Goal: Find specific page/section: Find specific page/section

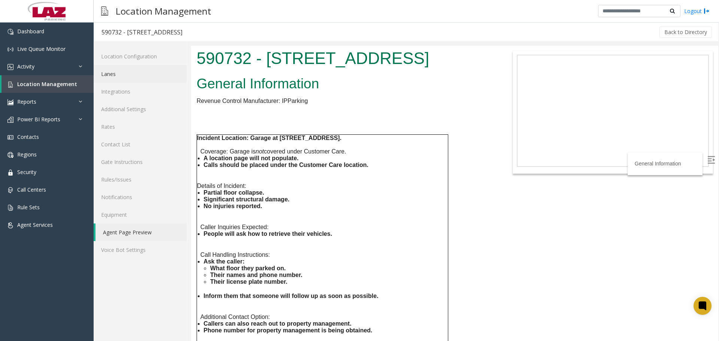
click at [131, 75] on link "Lanes" at bounding box center [140, 74] width 93 height 18
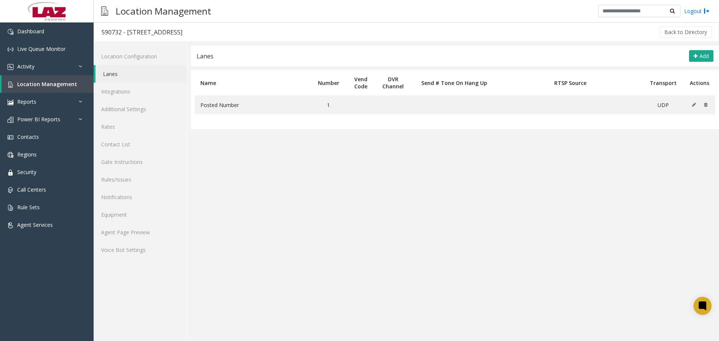
click at [104, 34] on div "590732 - [STREET_ADDRESS]" at bounding box center [141, 32] width 81 height 10
copy div "590732"
click at [110, 228] on link "Agent Page Preview" at bounding box center [140, 233] width 93 height 18
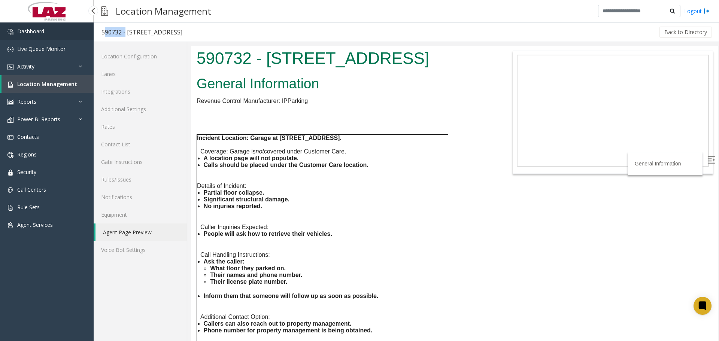
click at [31, 36] on link "Dashboard" at bounding box center [47, 31] width 94 height 18
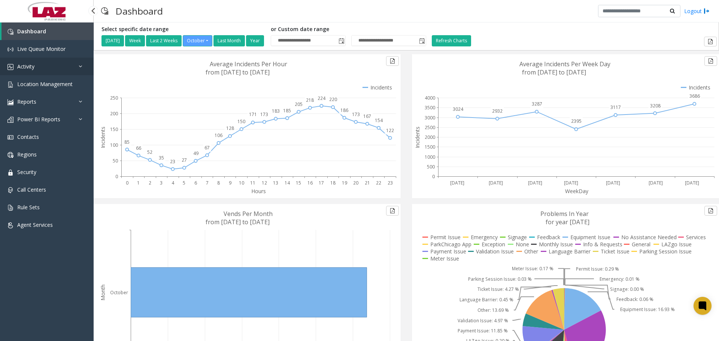
click at [73, 59] on link "Activity" at bounding box center [47, 67] width 94 height 18
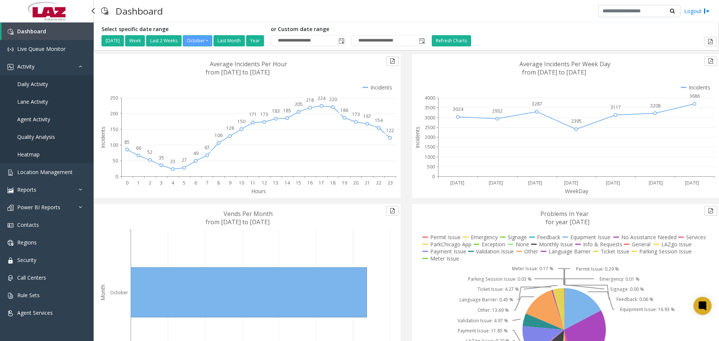
click at [60, 82] on link "Daily Activity" at bounding box center [47, 84] width 94 height 18
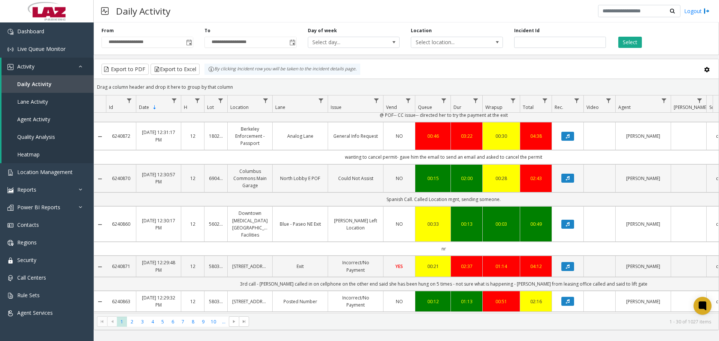
scroll to position [562, 0]
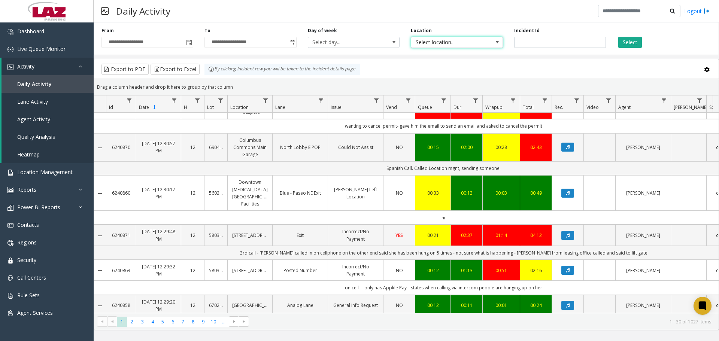
click at [453, 45] on span "Select location..." at bounding box center [447, 42] width 73 height 10
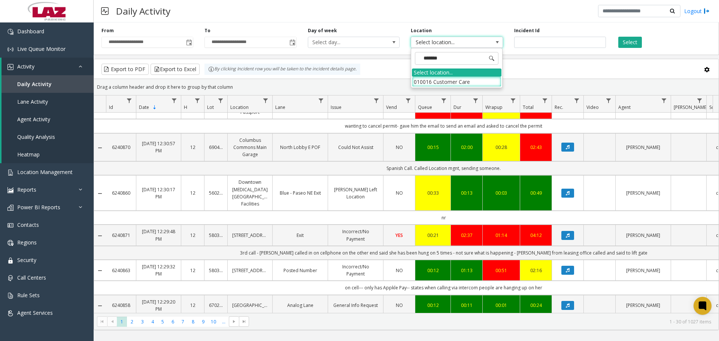
type input "********"
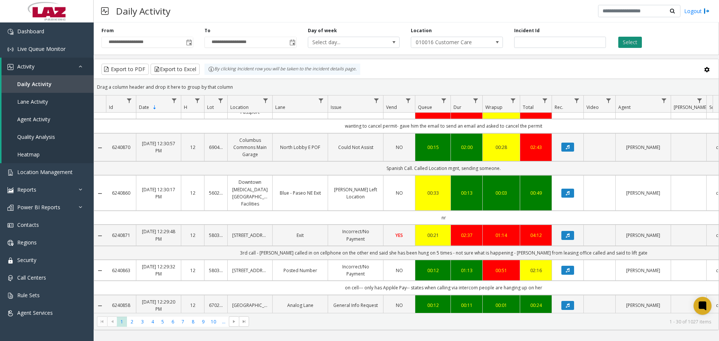
click at [575, 44] on button "Select" at bounding box center [630, 42] width 24 height 11
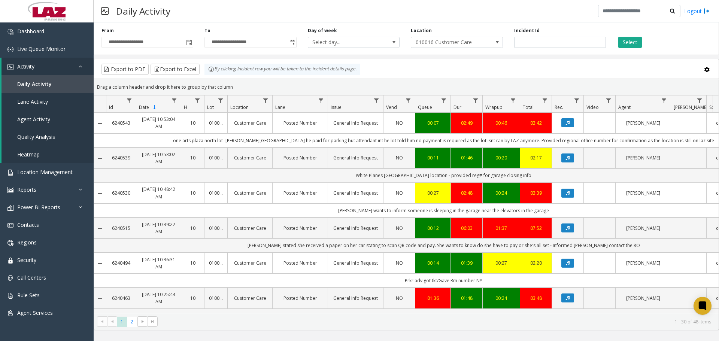
scroll to position [449, 0]
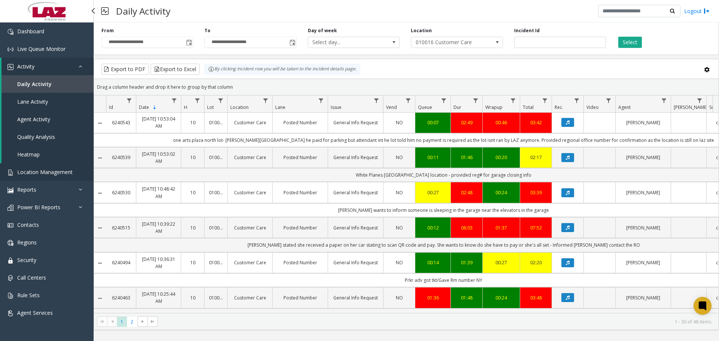
click at [55, 177] on link "Location Management" at bounding box center [47, 172] width 94 height 18
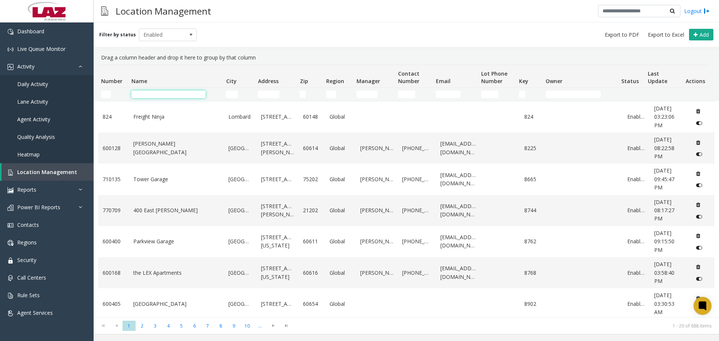
click at [175, 97] on input "Name Filter" at bounding box center [168, 94] width 74 height 7
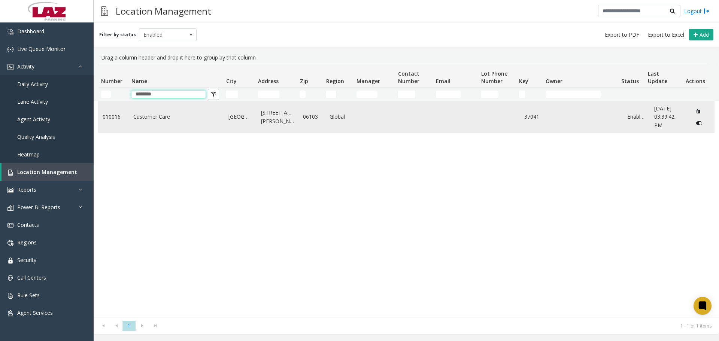
type input "********"
click at [171, 112] on td "Customer Care" at bounding box center [176, 116] width 95 height 31
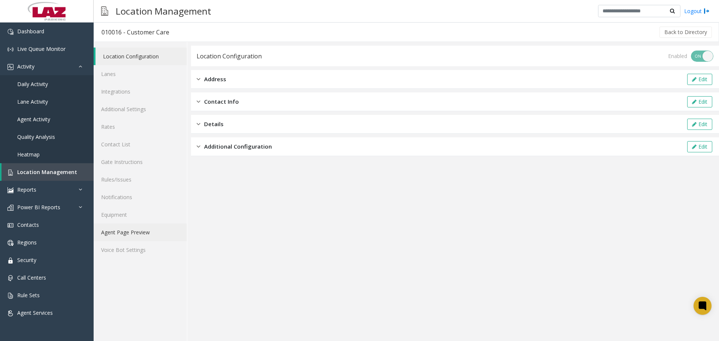
click at [135, 234] on link "Agent Page Preview" at bounding box center [140, 233] width 93 height 18
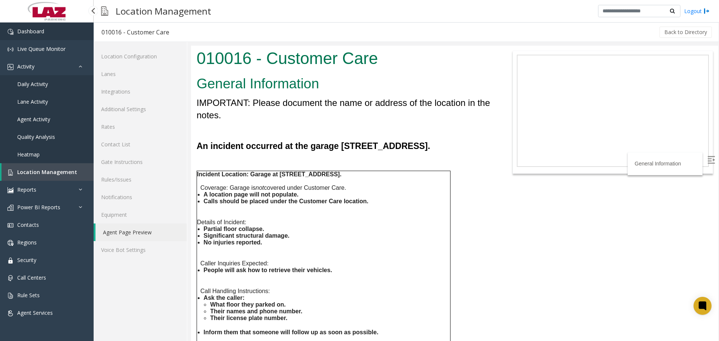
click at [36, 39] on link "Dashboard" at bounding box center [47, 31] width 94 height 18
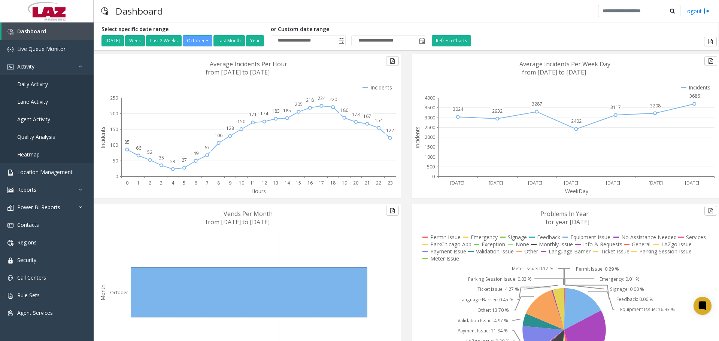
click at [168, 15] on div "Dashboard Logout" at bounding box center [406, 11] width 625 height 22
